Goal: Task Accomplishment & Management: Contribute content

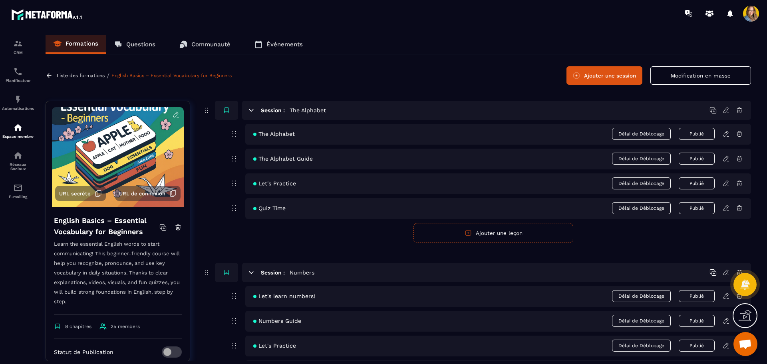
scroll to position [253, 0]
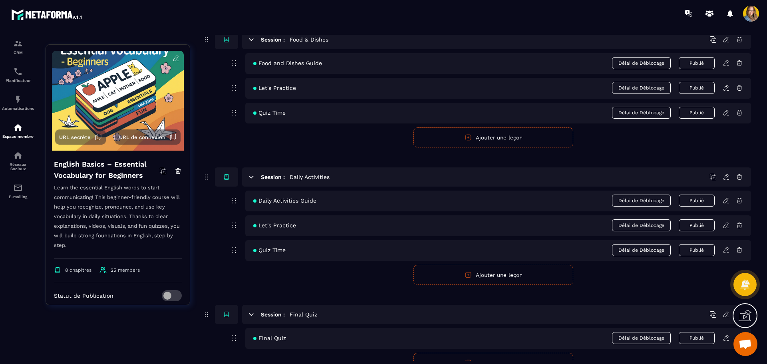
click at [442, 131] on button "Ajouter une leçon" at bounding box center [494, 137] width 160 height 20
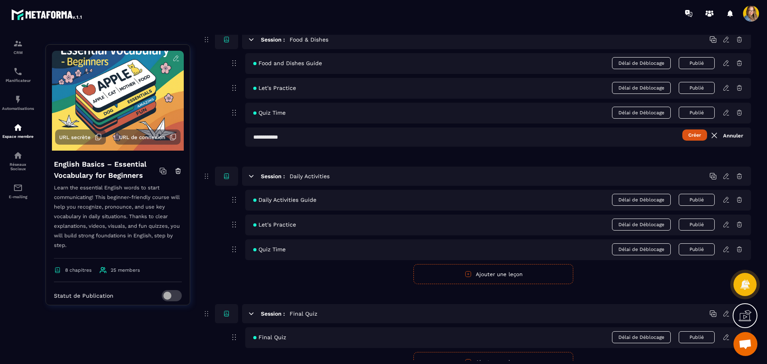
click at [424, 142] on input "text" at bounding box center [498, 136] width 506 height 19
type input "**********"
click at [683, 129] on button "Créer" at bounding box center [695, 134] width 25 height 11
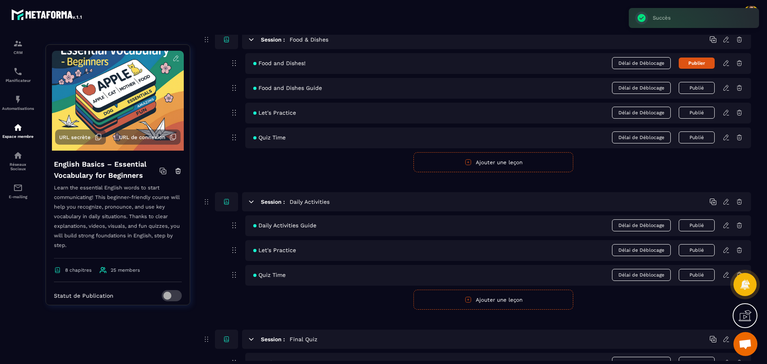
click at [727, 60] on icon at bounding box center [726, 63] width 7 height 7
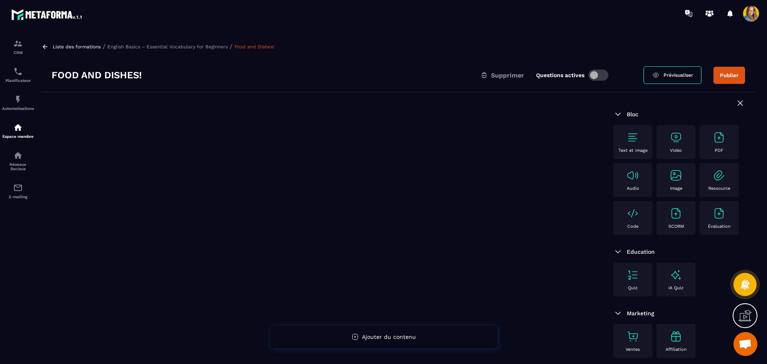
click at [680, 141] on img at bounding box center [676, 137] width 13 height 13
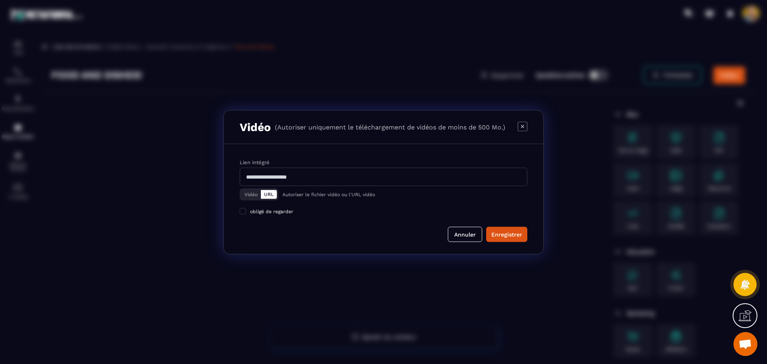
click at [248, 190] on button "Vidéo" at bounding box center [251, 194] width 20 height 9
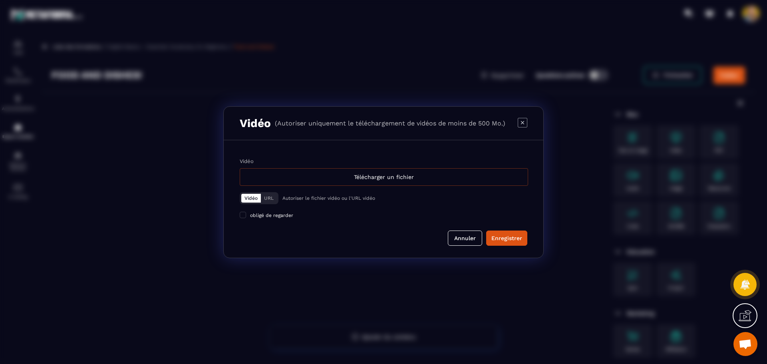
click at [300, 177] on div "Télécharger un fichier" at bounding box center [384, 177] width 289 height 18
click at [0, 0] on input "Vidéo Télécharger un fichier" at bounding box center [0, 0] width 0 height 0
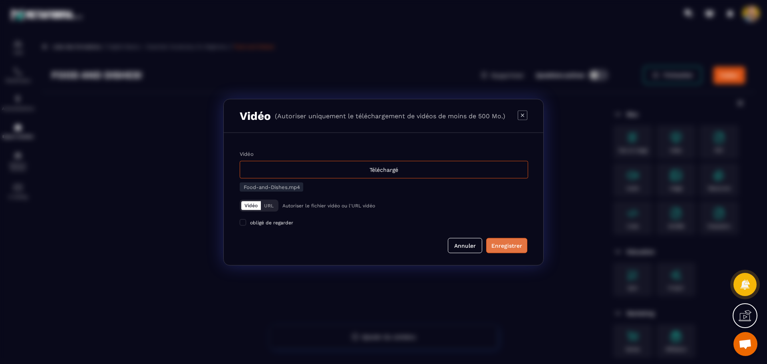
click at [498, 240] on button "Enregistrer" at bounding box center [506, 245] width 41 height 15
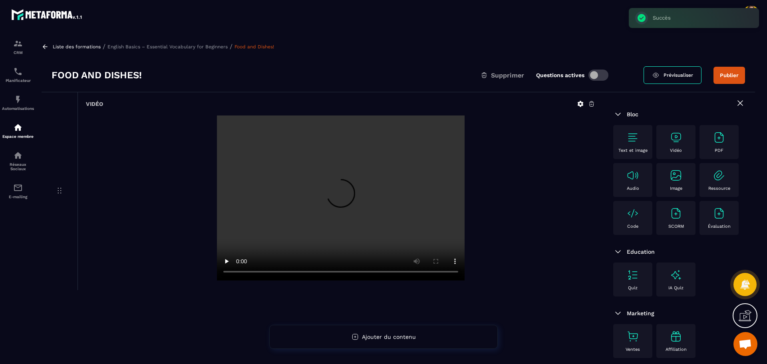
click at [177, 46] on p "English Basics – Essential Vocabulary for Beginners" at bounding box center [167, 47] width 120 height 6
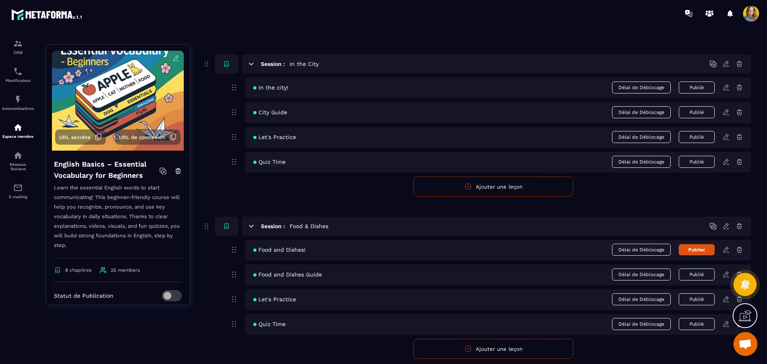
scroll to position [719, 0]
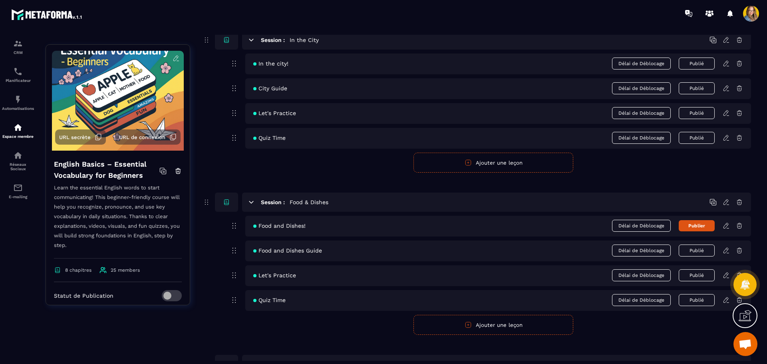
click at [688, 227] on button "Publier" at bounding box center [697, 225] width 36 height 11
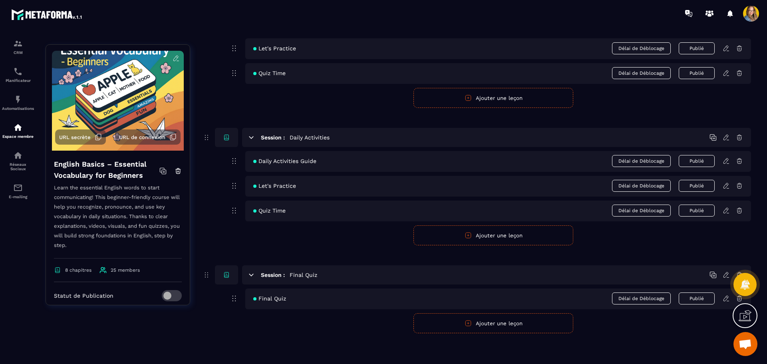
scroll to position [947, 0]
click at [444, 231] on button "Ajouter une leçon" at bounding box center [494, 235] width 160 height 20
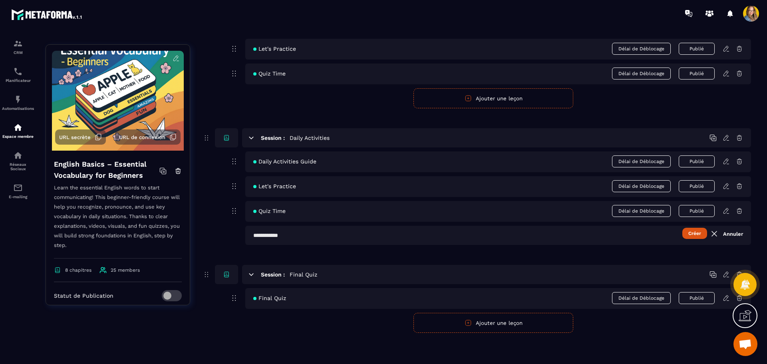
scroll to position [946, 0]
click at [398, 235] on input "text" at bounding box center [498, 235] width 506 height 19
type input "*"
type input "**********"
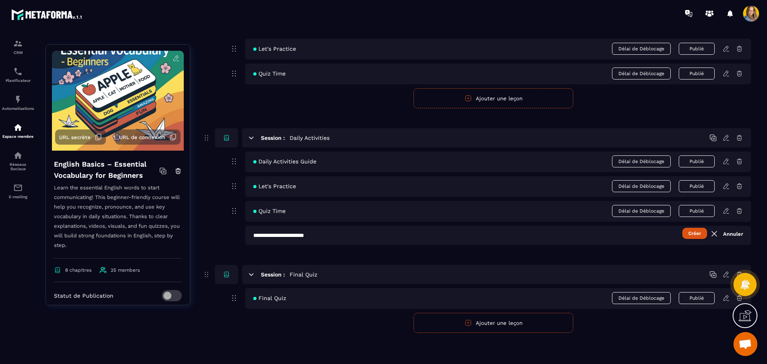
click at [683, 228] on button "Créer" at bounding box center [695, 233] width 25 height 11
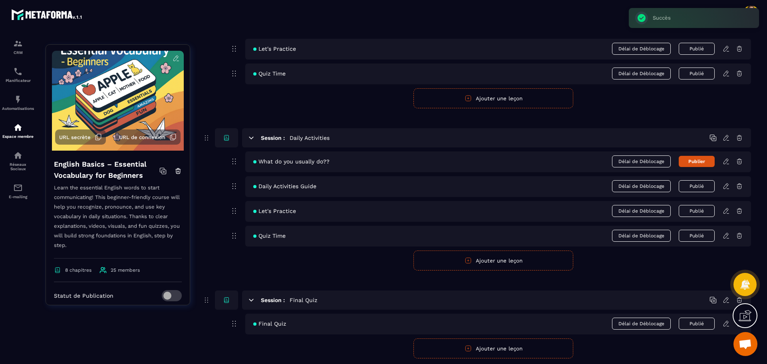
click at [725, 163] on icon at bounding box center [726, 161] width 7 height 7
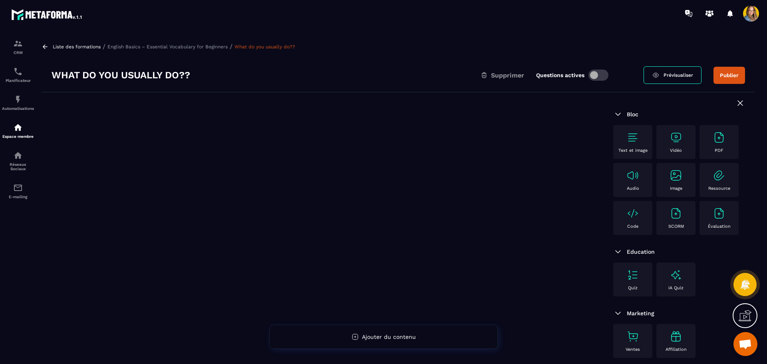
click at [682, 136] on img at bounding box center [676, 137] width 13 height 13
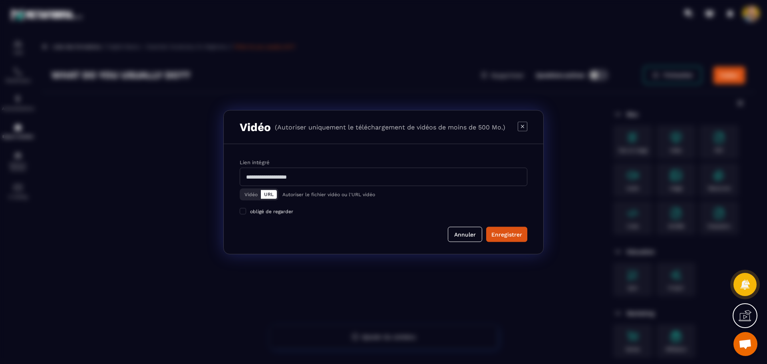
click at [254, 194] on button "Vidéo" at bounding box center [251, 194] width 20 height 9
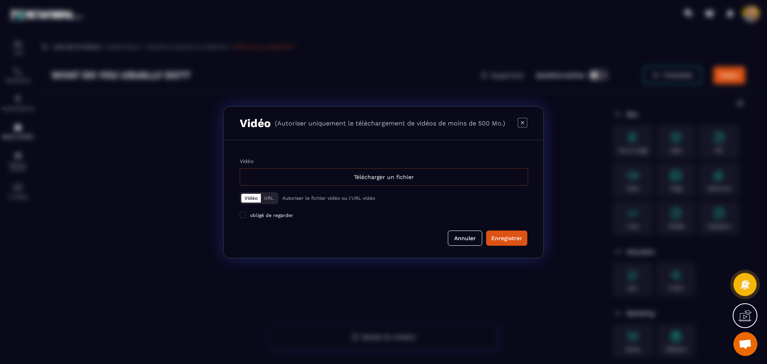
click at [293, 174] on div "Télécharger un fichier" at bounding box center [384, 177] width 289 height 18
click at [0, 0] on input "Vidéo Télécharger un fichier" at bounding box center [0, 0] width 0 height 0
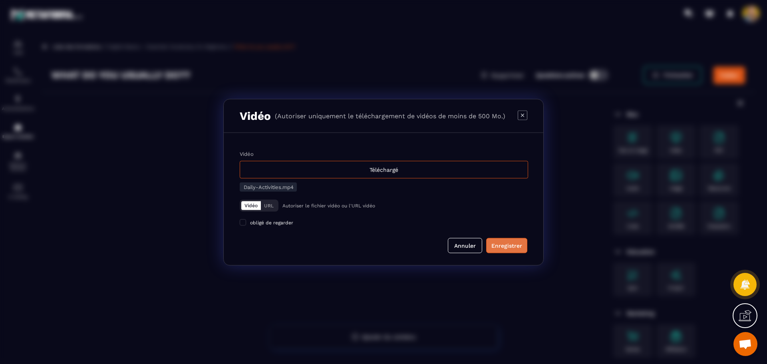
click at [501, 243] on div "Enregistrer" at bounding box center [507, 245] width 31 height 8
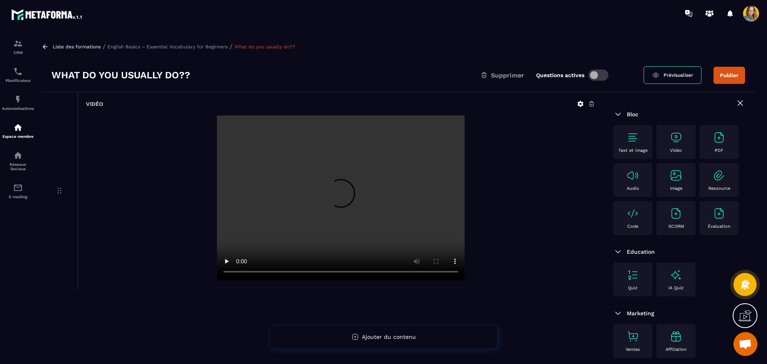
click at [727, 71] on button "Publier" at bounding box center [730, 75] width 32 height 17
click at [173, 45] on p "English Basics – Essential Vocabulary for Beginners" at bounding box center [167, 47] width 120 height 6
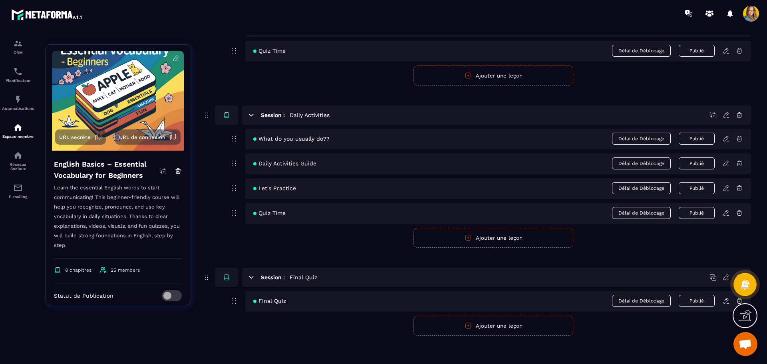
scroll to position [971, 0]
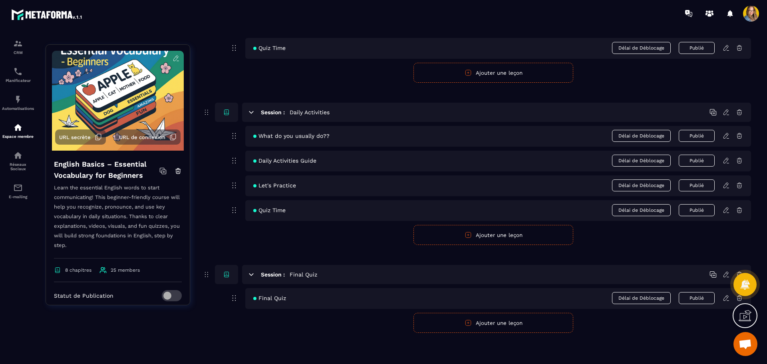
click at [312, 137] on span "What do you usually do??" at bounding box center [291, 136] width 76 height 6
